Goal: Information Seeking & Learning: Understand process/instructions

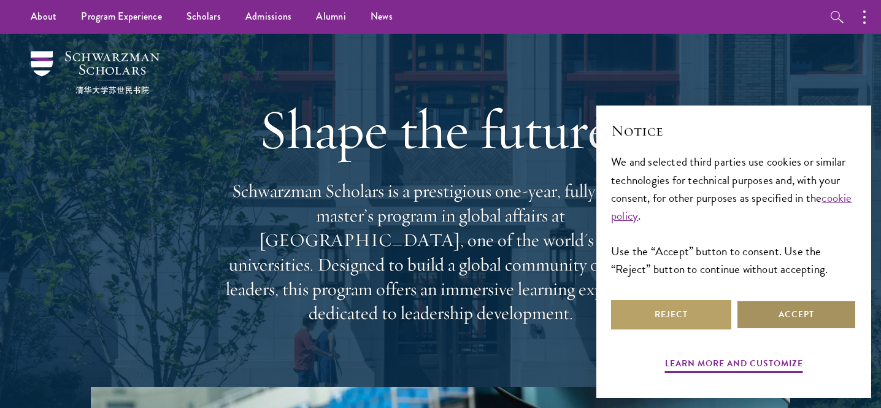
click at [761, 309] on button "Accept" at bounding box center [796, 314] width 120 height 29
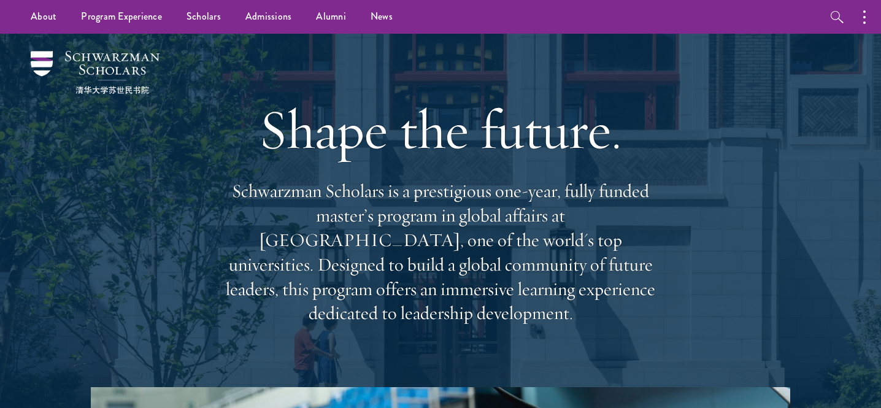
click at [785, 318] on div "Shape the future. Schwarzman Scholars is a prestigious one-year, fully funded m…" at bounding box center [440, 210] width 758 height 353
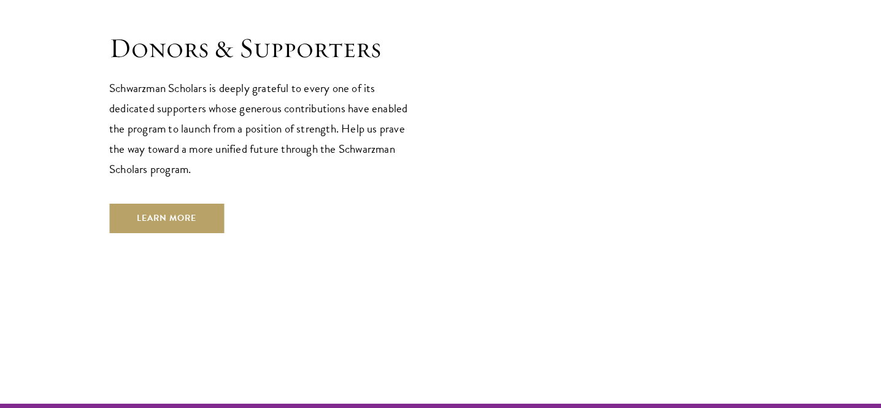
scroll to position [3677, 0]
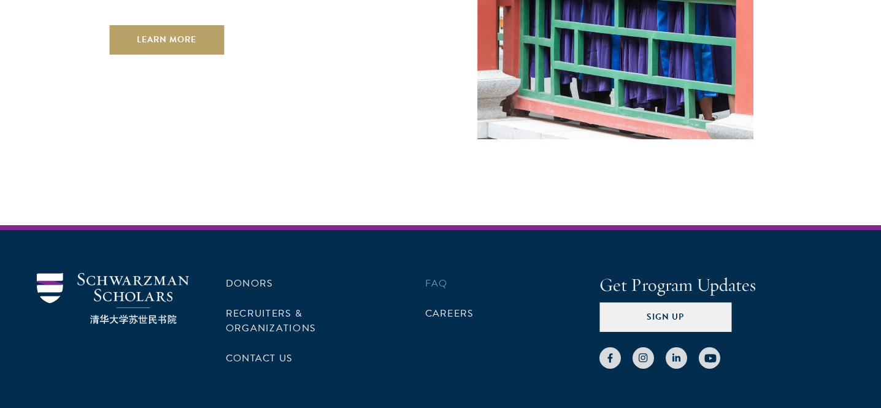
click at [451, 273] on li "FAQ" at bounding box center [494, 283] width 138 height 21
click at [441, 276] on link "FAQ" at bounding box center [436, 283] width 23 height 15
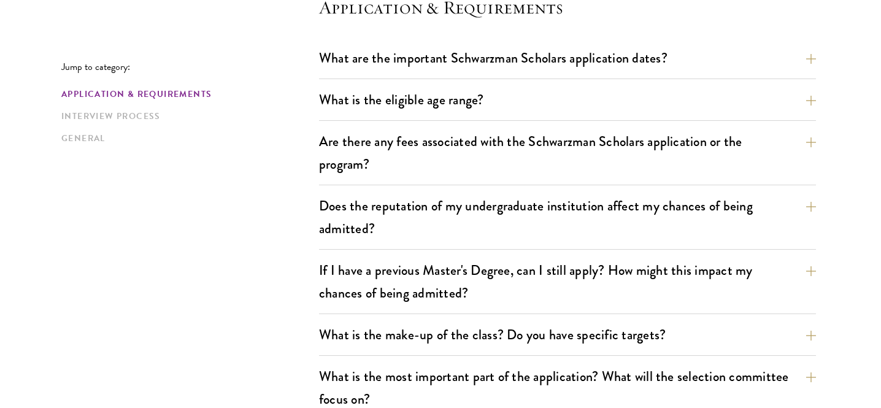
scroll to position [371, 0]
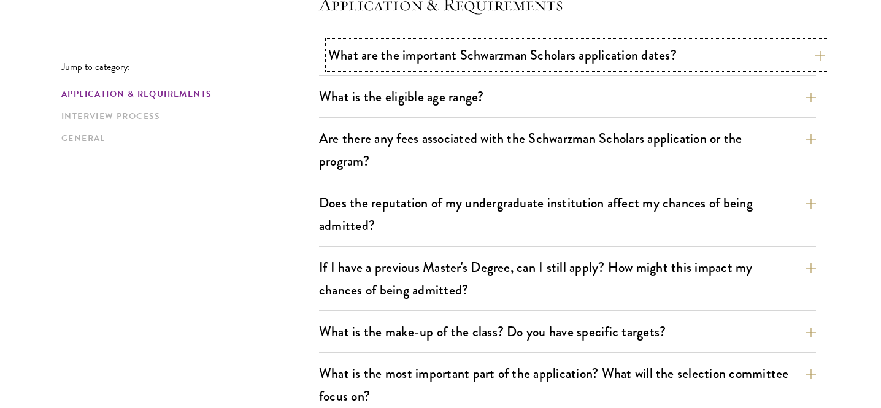
click at [453, 44] on button "What are the important Schwarzman Scholars application dates?" at bounding box center [576, 55] width 497 height 28
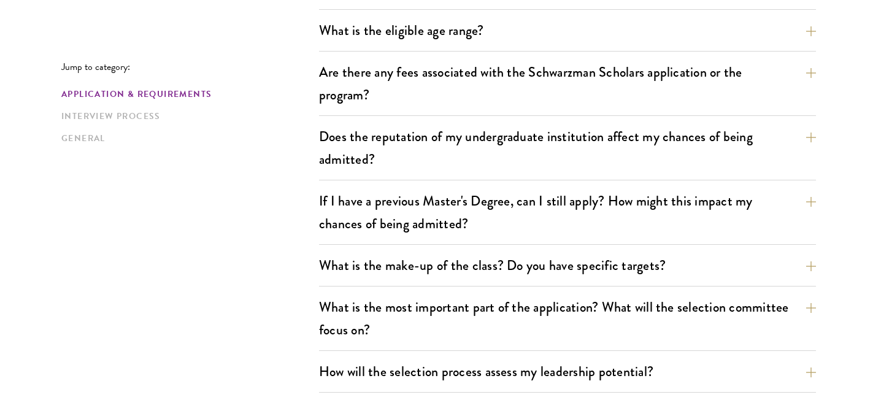
scroll to position [0, 0]
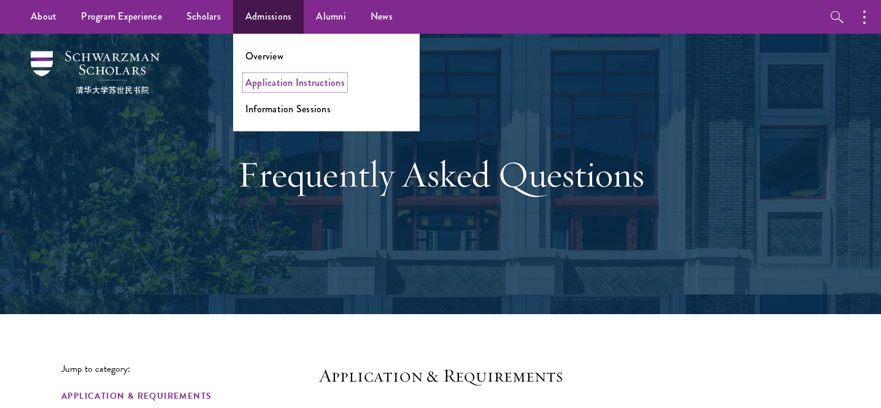
click at [271, 82] on link "Application Instructions" at bounding box center [294, 82] width 99 height 14
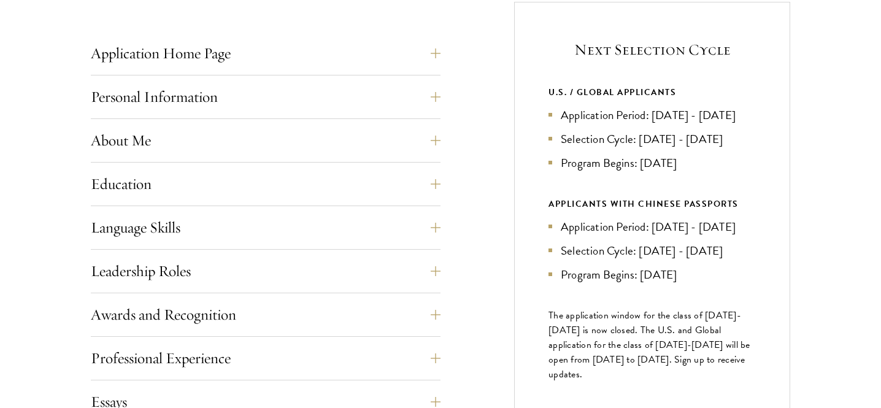
scroll to position [495, 0]
